Goal: Task Accomplishment & Management: Manage account settings

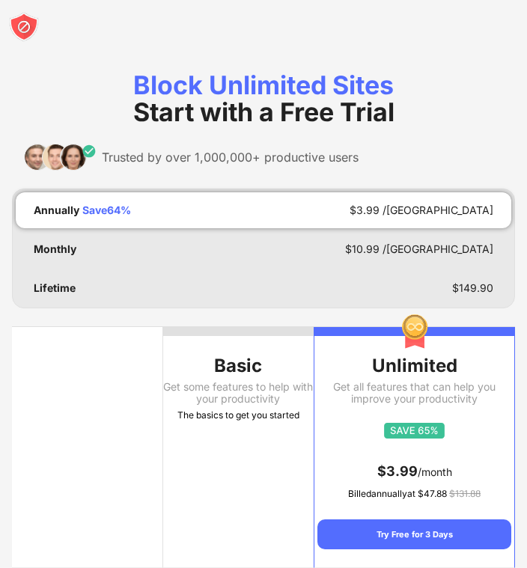
click at [25, 25] on img at bounding box center [24, 27] width 30 height 30
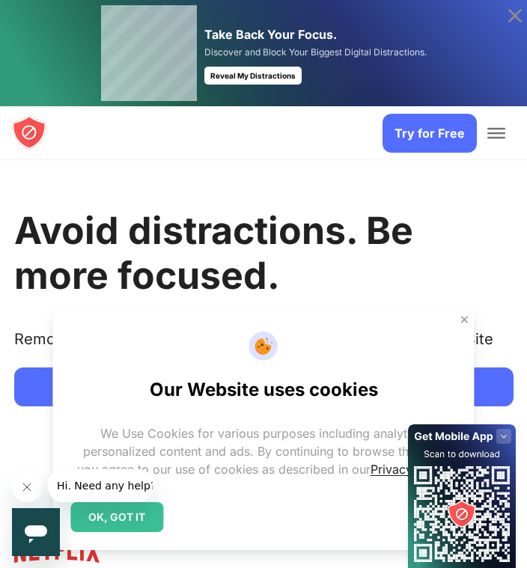
click at [427, 123] on link "Try for Free" at bounding box center [429, 133] width 94 height 39
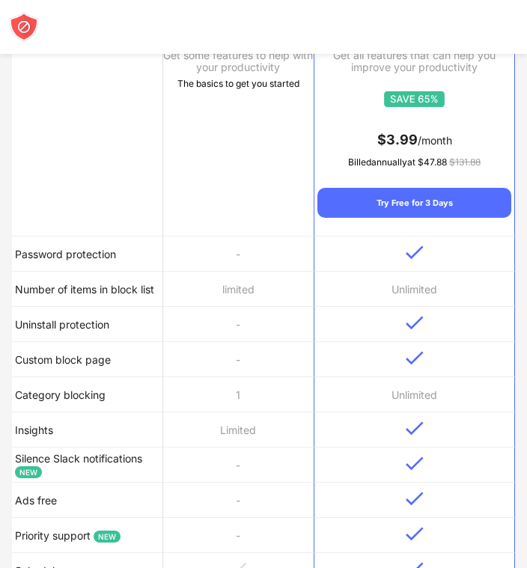
scroll to position [332, 0]
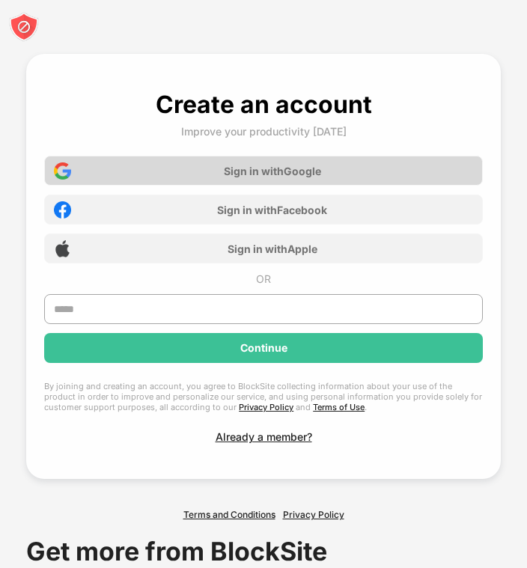
click at [245, 165] on div "Sign in with Google" at bounding box center [272, 171] width 97 height 13
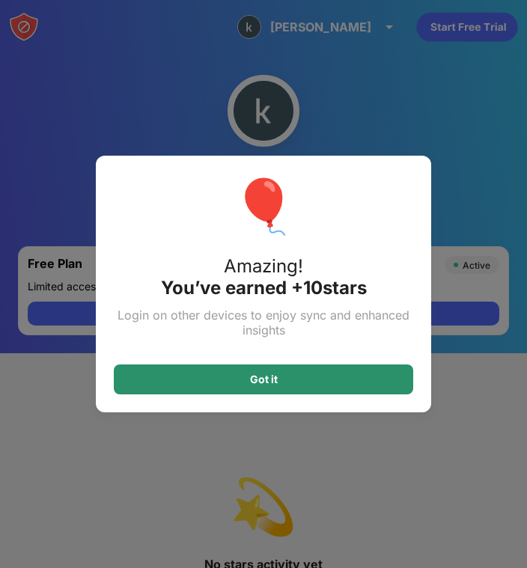
click at [334, 387] on div "Got it" at bounding box center [263, 379] width 299 height 30
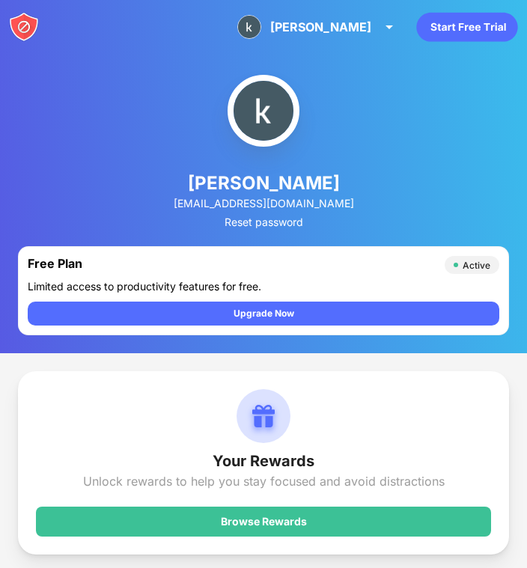
click at [25, 25] on img at bounding box center [24, 27] width 30 height 30
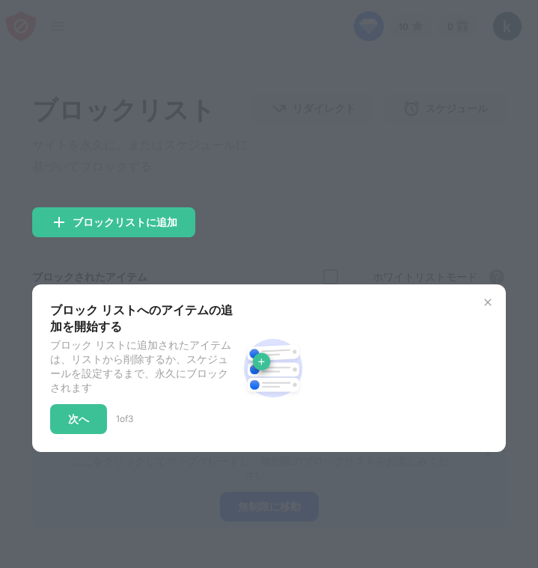
click at [484, 301] on img at bounding box center [488, 302] width 12 height 12
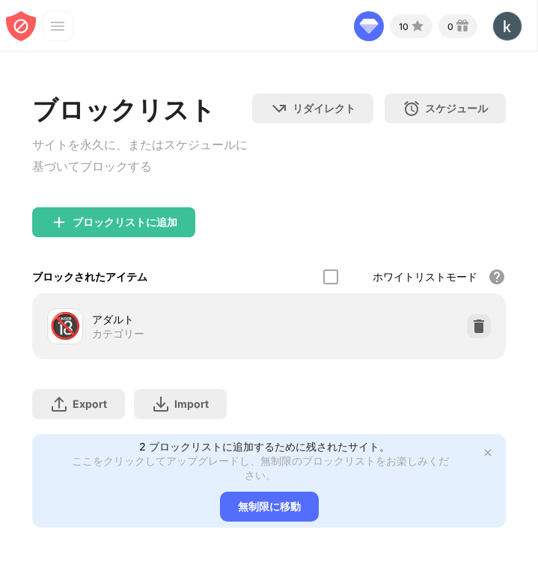
scroll to position [20, 0]
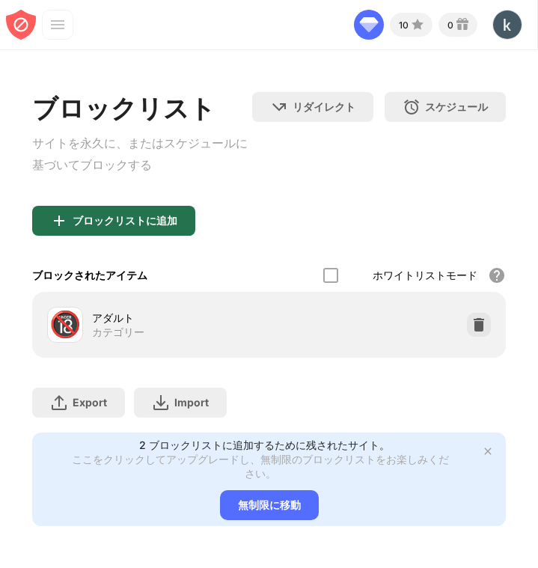
click at [162, 215] on div "ブロックリストに追加" at bounding box center [125, 221] width 105 height 12
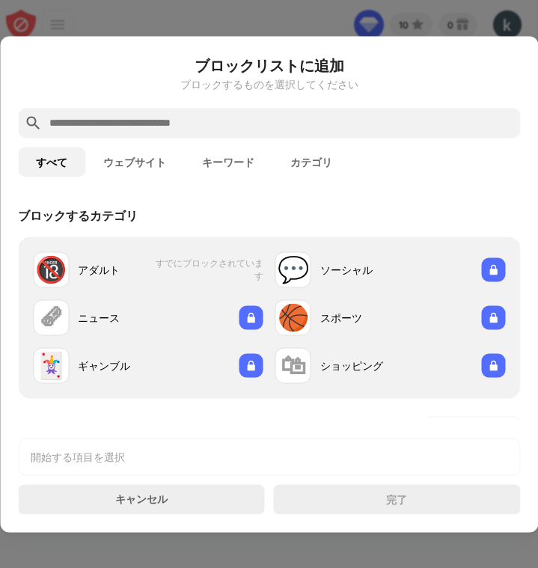
click at [201, 120] on input "text" at bounding box center [281, 123] width 466 height 18
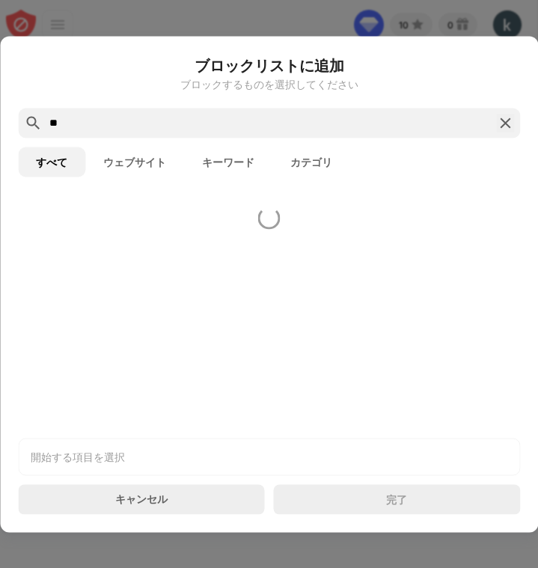
type input "*"
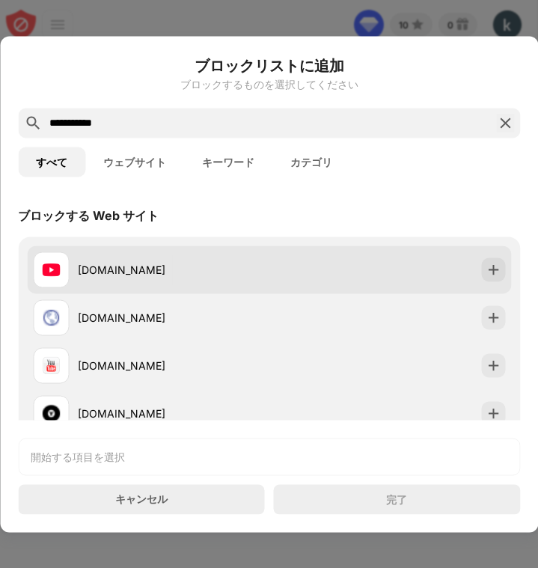
click at [194, 269] on div "youtube.com" at bounding box center [173, 270] width 191 height 16
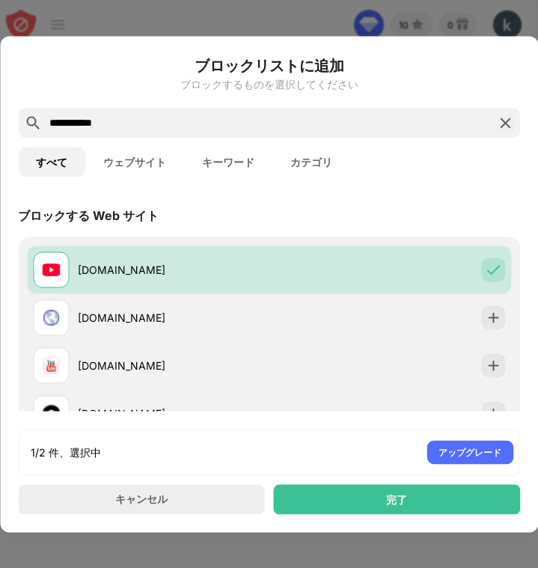
click at [191, 126] on input "**********" at bounding box center [269, 123] width 442 height 18
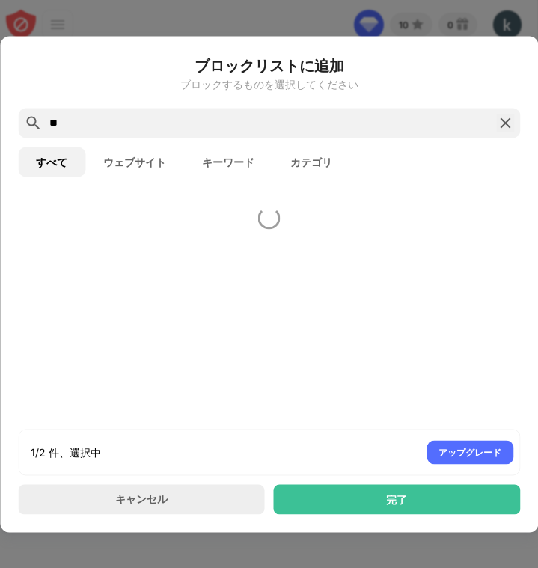
type input "*"
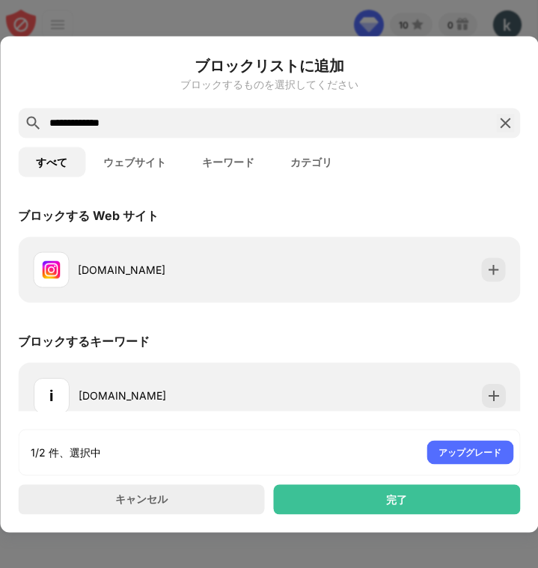
type input "**********"
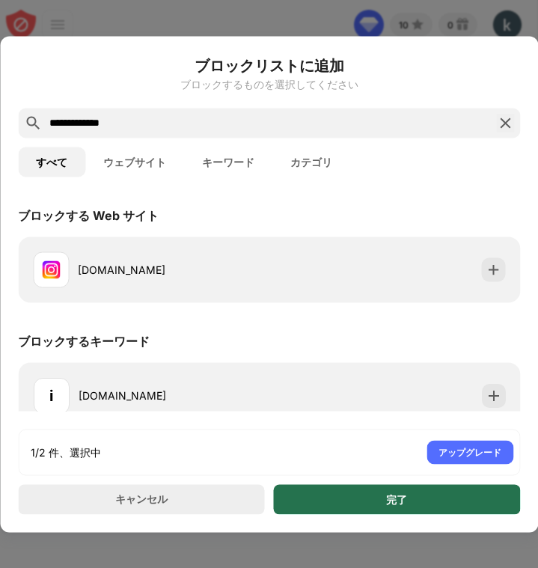
click at [346, 505] on div "完了" at bounding box center [397, 499] width 247 height 30
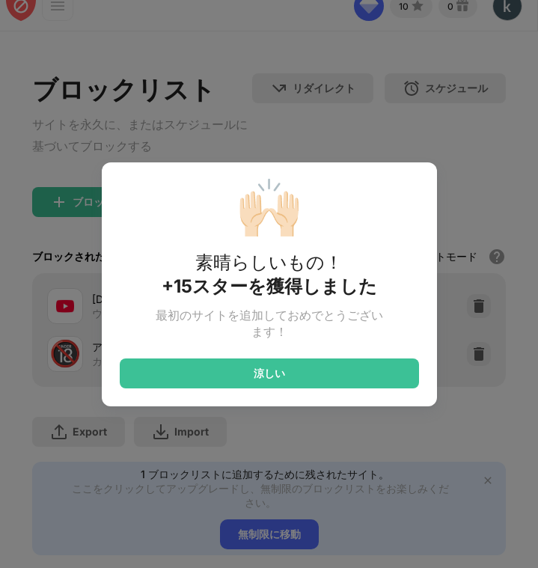
click at [175, 191] on div "🙌🏻 素晴らしいもの！ +15スターを獲得しました 最初のサイトを追加しておめでとうございます！ 涼しい" at bounding box center [269, 284] width 335 height 244
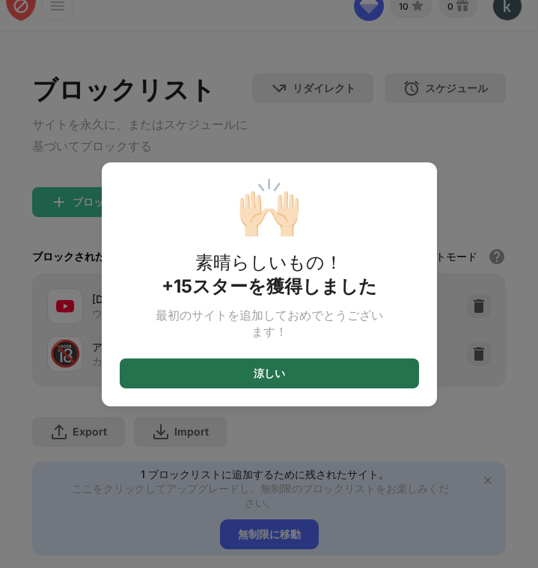
click at [248, 368] on div "涼しい" at bounding box center [269, 373] width 299 height 30
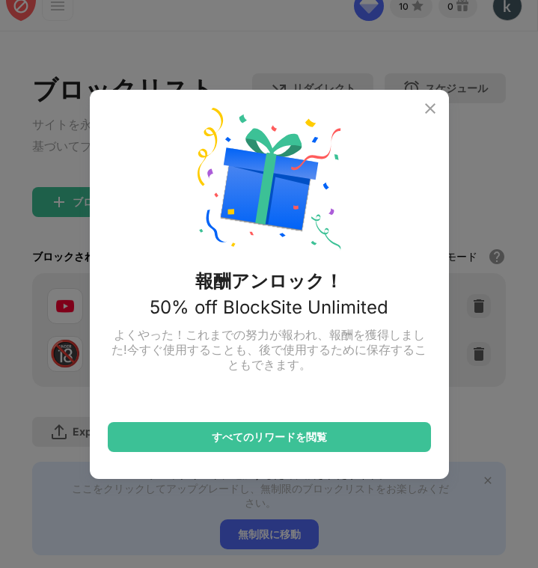
click at [428, 107] on img at bounding box center [430, 108] width 18 height 18
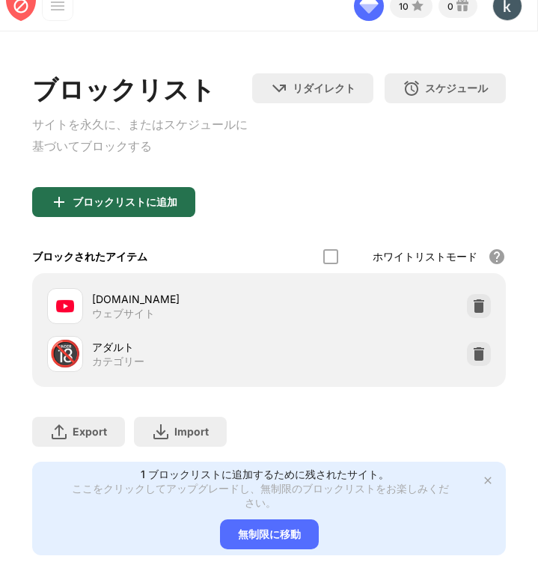
click at [146, 200] on div "ブロックリストに追加" at bounding box center [125, 202] width 105 height 12
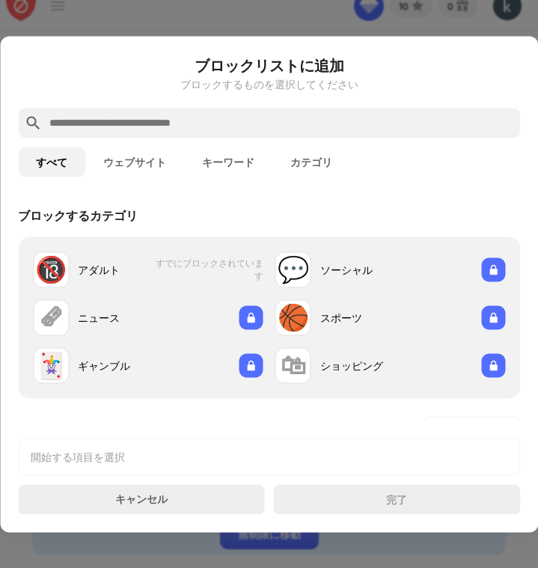
click at [207, 128] on input "text" at bounding box center [281, 123] width 466 height 18
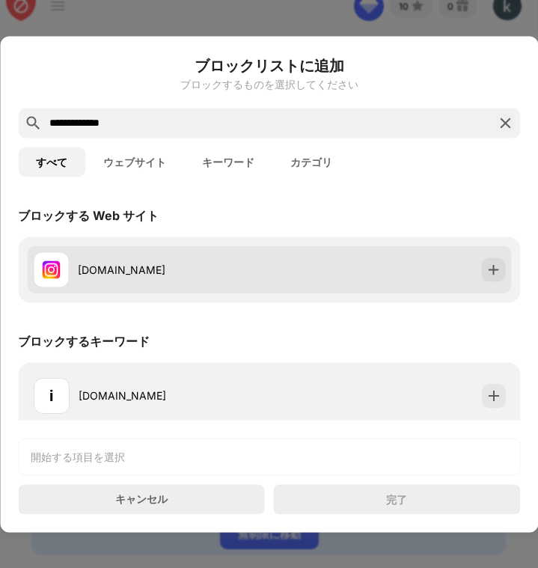
click at [232, 262] on div "instagram.com" at bounding box center [173, 270] width 191 height 16
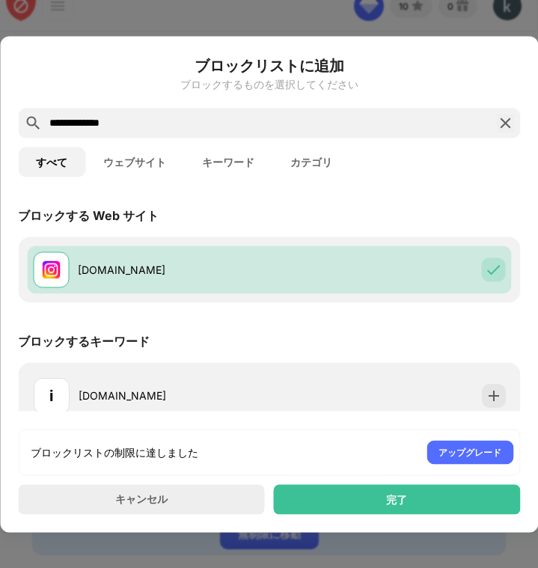
click at [269, 118] on input "**********" at bounding box center [269, 123] width 442 height 18
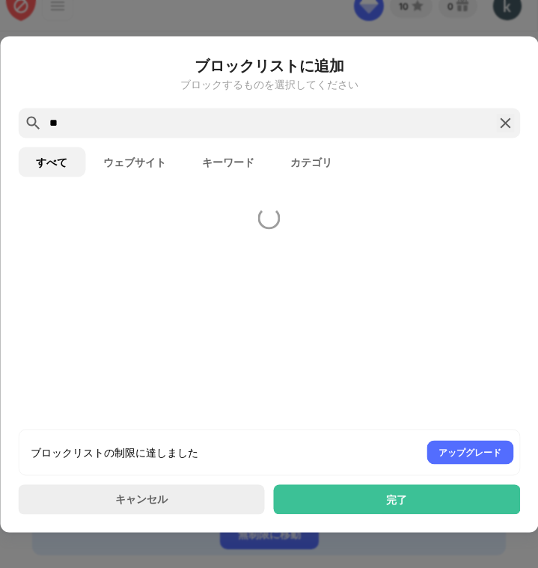
type input "*"
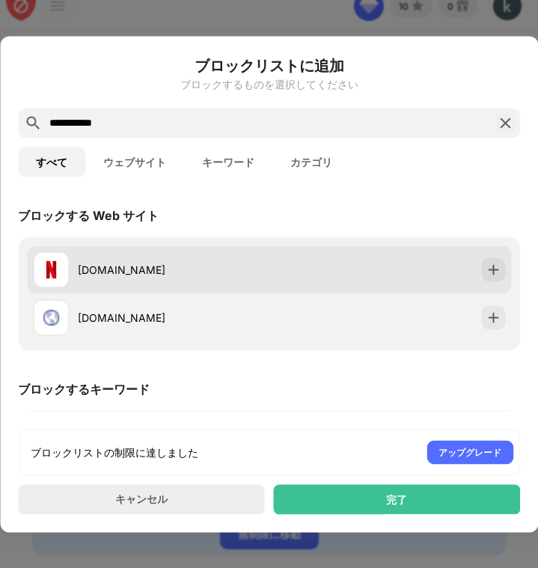
type input "**********"
click at [280, 260] on div "netflix.com" at bounding box center [269, 269] width 484 height 48
click at [485, 268] on img at bounding box center [492, 269] width 15 height 15
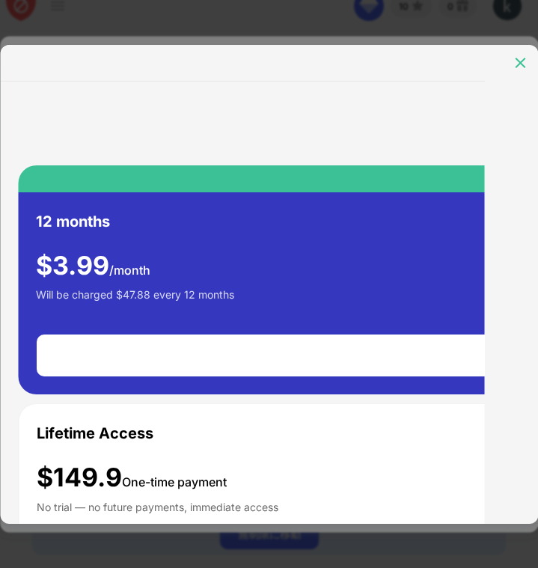
click at [521, 65] on img at bounding box center [519, 62] width 15 height 15
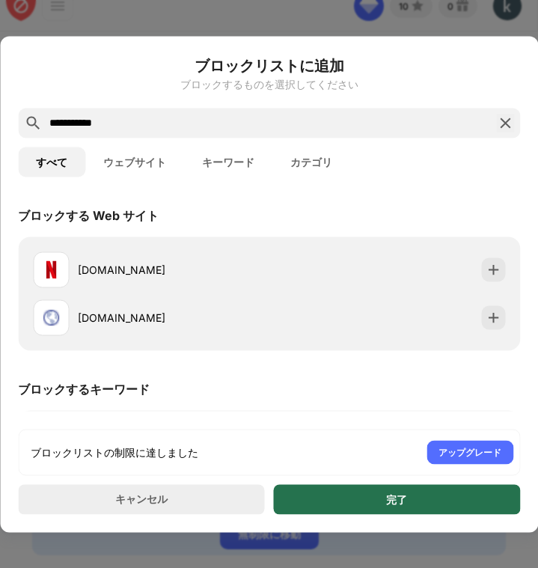
click at [423, 499] on div "完了" at bounding box center [397, 499] width 247 height 30
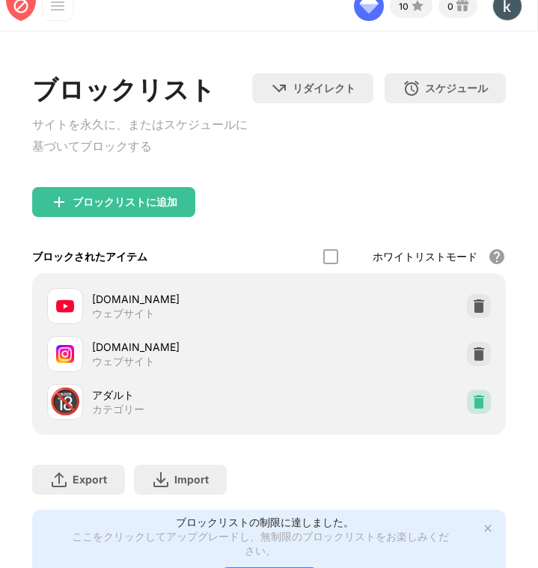
click at [471, 403] on img at bounding box center [478, 401] width 15 height 15
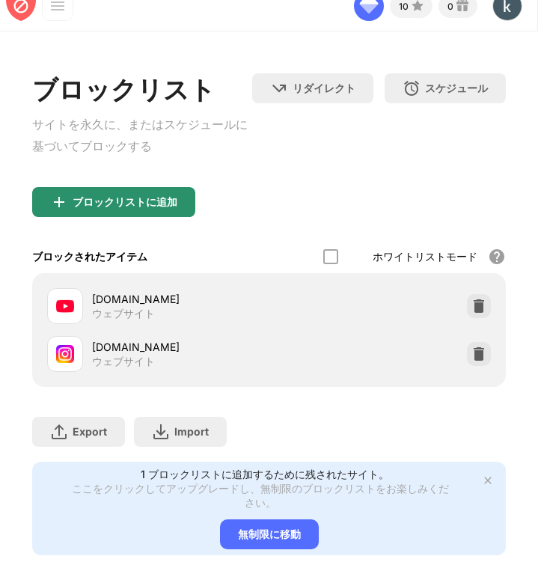
click at [111, 191] on div "ブロックリストに追加" at bounding box center [113, 202] width 163 height 30
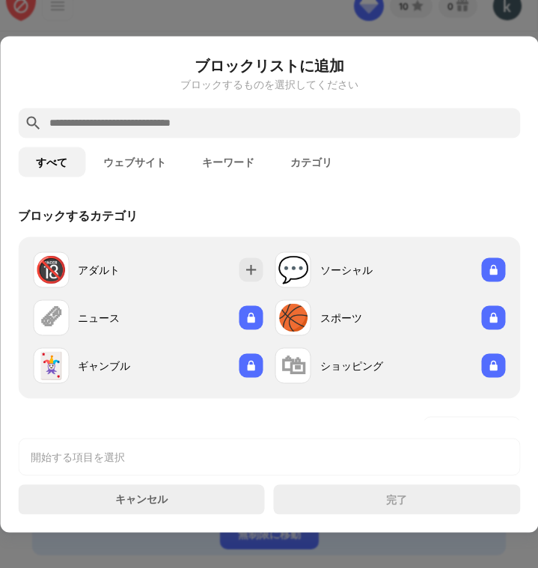
click at [125, 121] on input "text" at bounding box center [281, 123] width 466 height 18
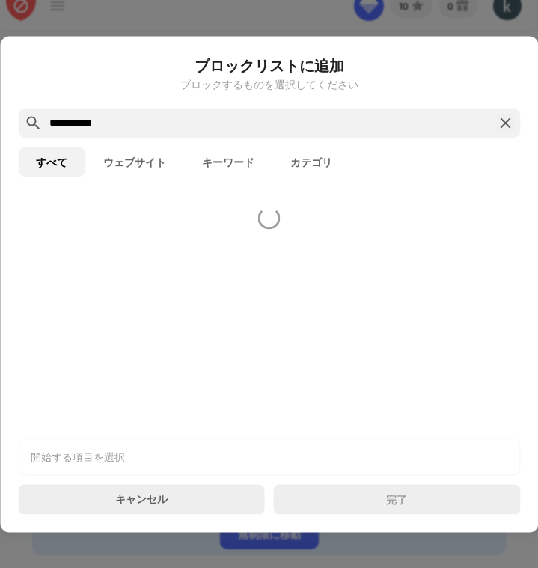
type input "**********"
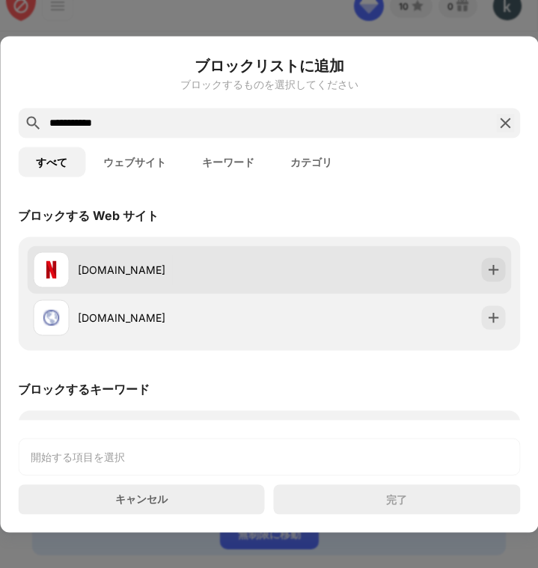
click at [245, 270] on div "netflix.com" at bounding box center [173, 270] width 191 height 16
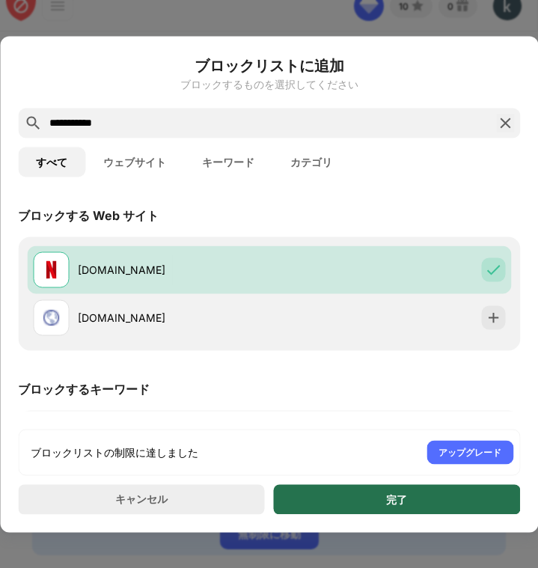
click at [322, 501] on div "完了" at bounding box center [397, 499] width 247 height 30
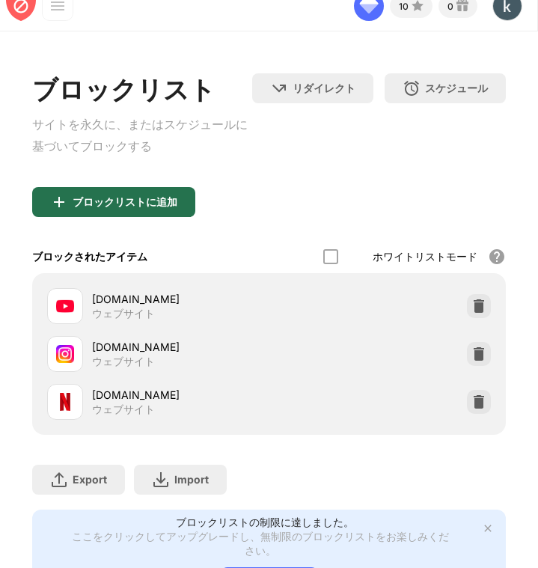
click at [188, 209] on div "ブロックリストに追加" at bounding box center [113, 202] width 163 height 30
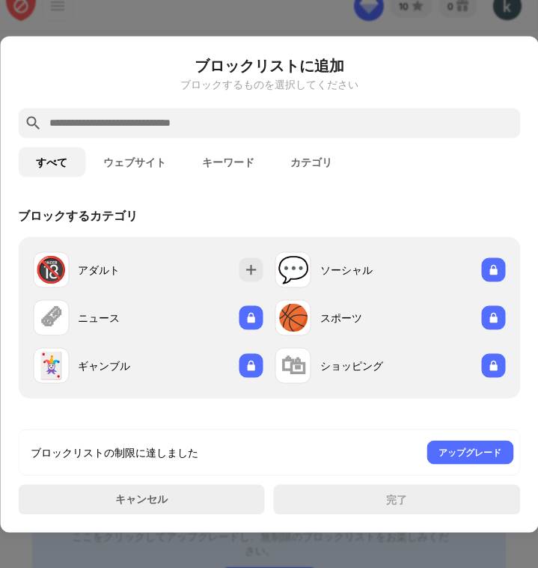
click at [183, 120] on input "text" at bounding box center [281, 123] width 466 height 18
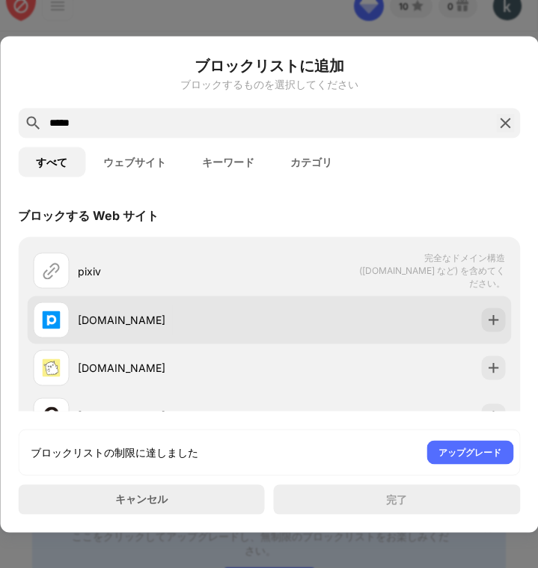
type input "*****"
click at [172, 301] on div "pixiv.net" at bounding box center [151, 319] width 236 height 36
click at [485, 319] on img at bounding box center [492, 319] width 15 height 15
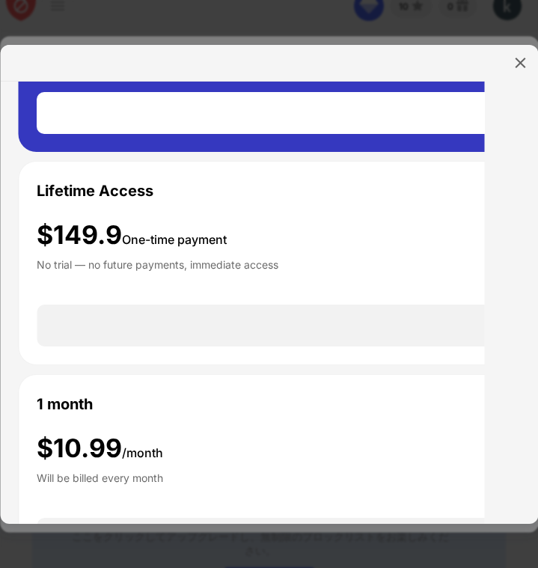
scroll to position [245, 0]
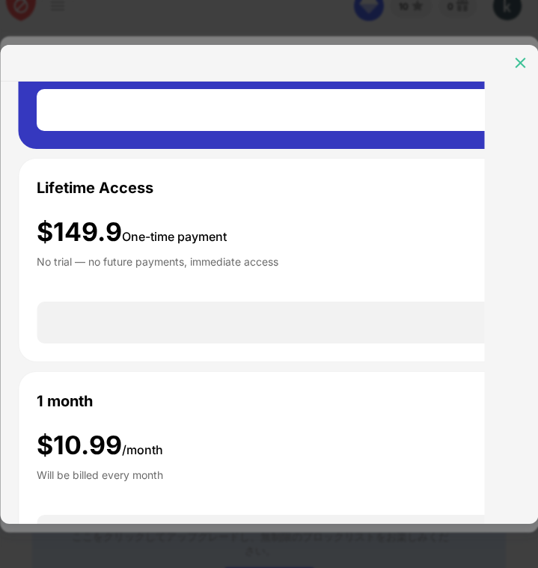
click at [522, 63] on img at bounding box center [519, 62] width 15 height 15
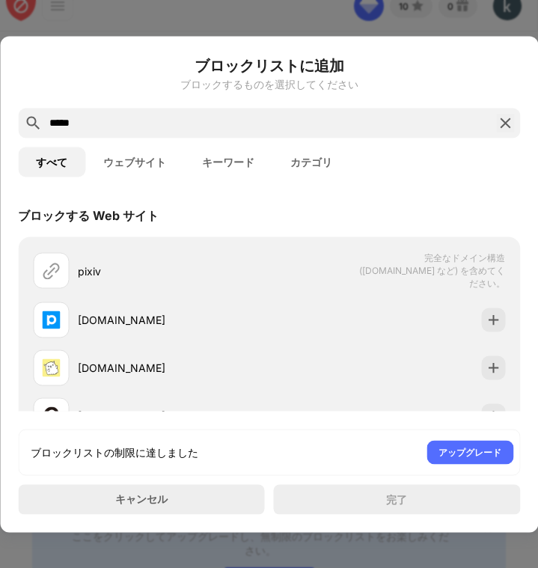
click at [463, 7] on div at bounding box center [269, 284] width 538 height 568
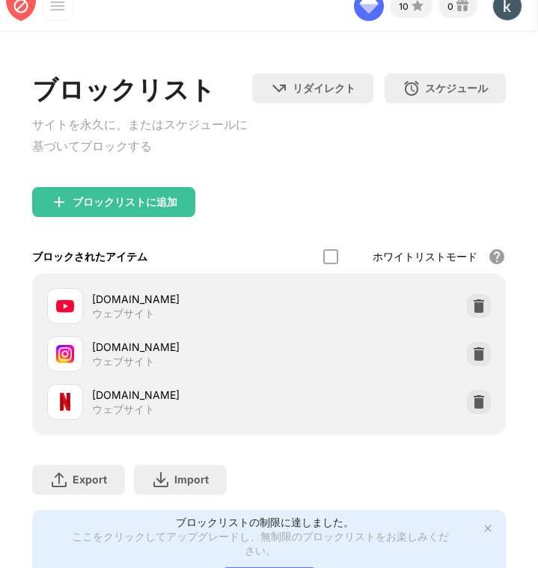
scroll to position [116, 0]
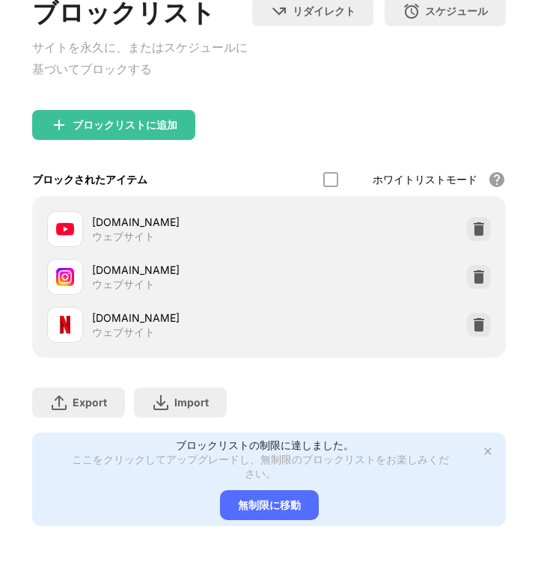
click at [482, 445] on img at bounding box center [488, 451] width 12 height 12
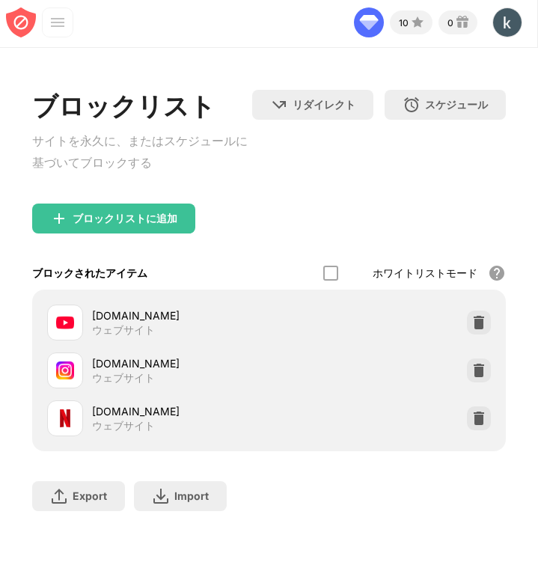
scroll to position [0, 0]
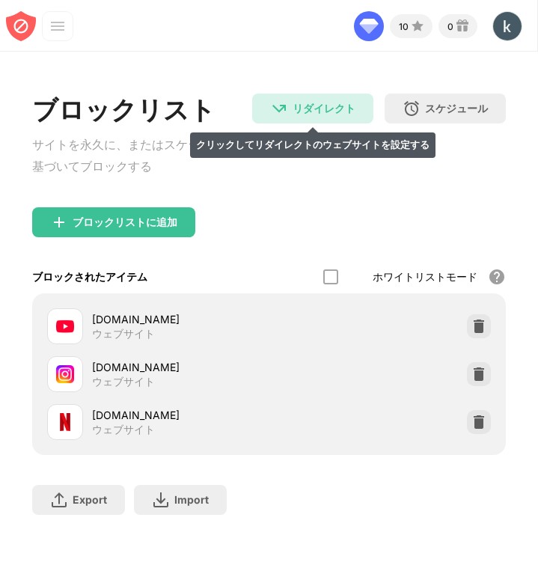
click at [312, 103] on div "リダイレクト" at bounding box center [323, 109] width 63 height 14
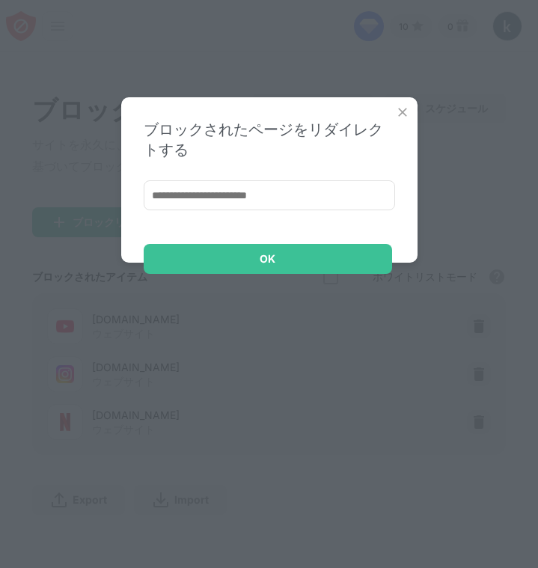
click at [310, 104] on div "ブロックされたページをリダイレクトする OK" at bounding box center [269, 179] width 296 height 165
click at [402, 117] on img at bounding box center [402, 112] width 15 height 15
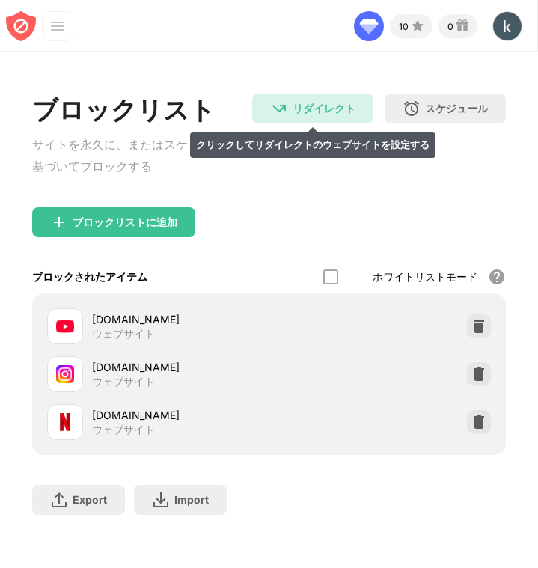
click at [334, 120] on div "リダイレクト クリックしてリダイレクトのウェブサイトを設定する" at bounding box center [312, 108] width 121 height 30
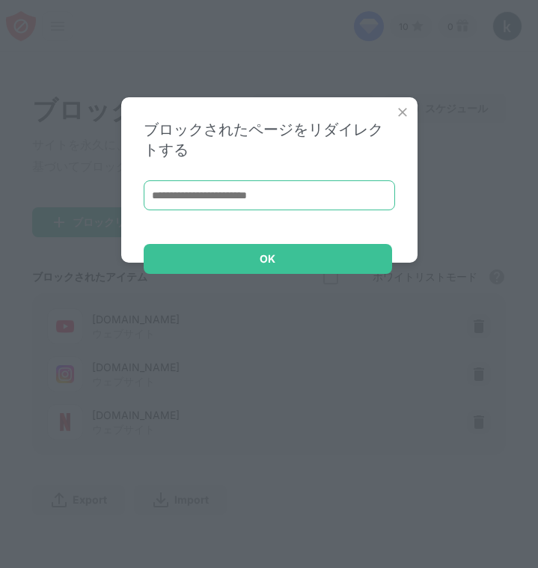
click at [319, 200] on input at bounding box center [269, 195] width 251 height 30
type input "*"
type input "**********"
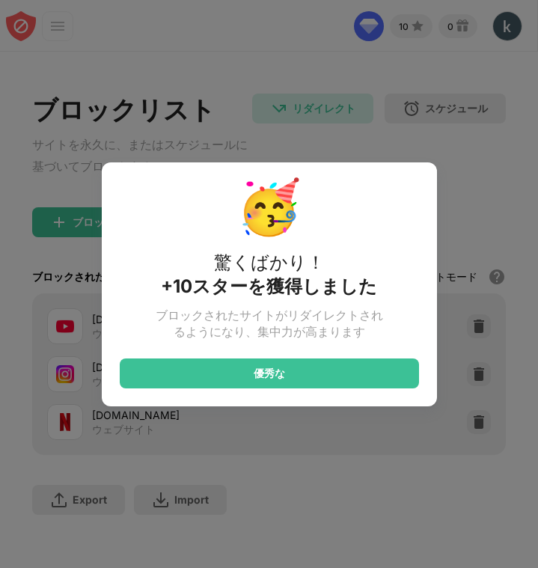
click at [485, 283] on div "🥳 驚くばかり！ +10スターを獲得しました ブロックされたサイトがリダイレクトされるようになり、集中力が高まります 優秀な" at bounding box center [269, 284] width 538 height 568
click at [456, 195] on div "🥳 驚くばかり！ +10スターを獲得しました ブロックされたサイトがリダイレクトされるようになり、集中力が高まります 優秀な" at bounding box center [269, 284] width 538 height 568
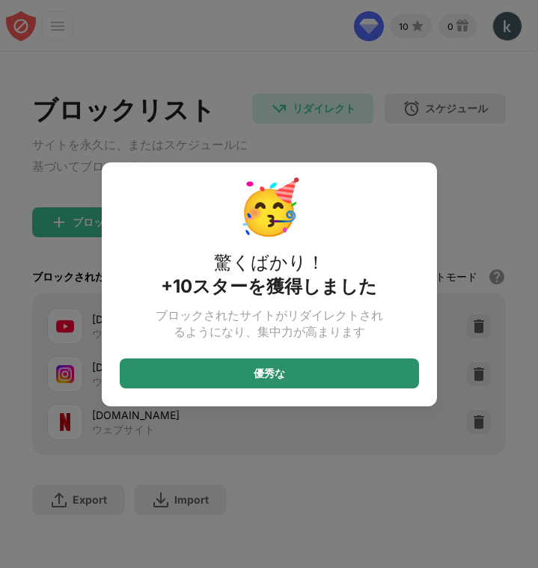
click at [390, 380] on div "優秀な" at bounding box center [269, 373] width 299 height 30
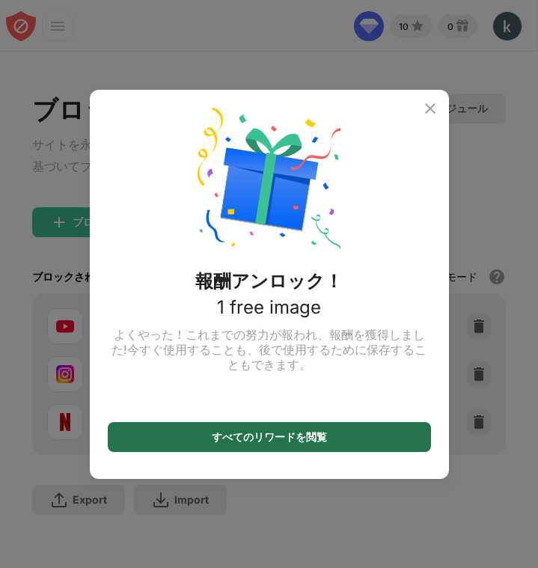
click at [343, 430] on div "すべてのリワードを閲覧" at bounding box center [269, 437] width 323 height 30
